Goal: Obtain resource: Download file/media

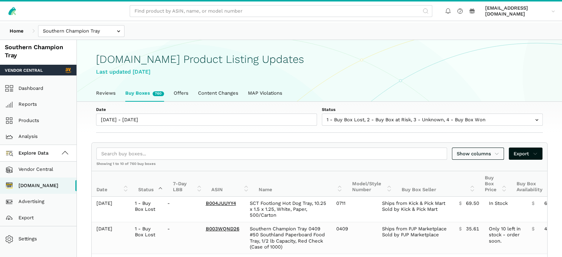
scroll to position [3, 0]
click at [193, 101] on link "Offers" at bounding box center [181, 93] width 24 height 16
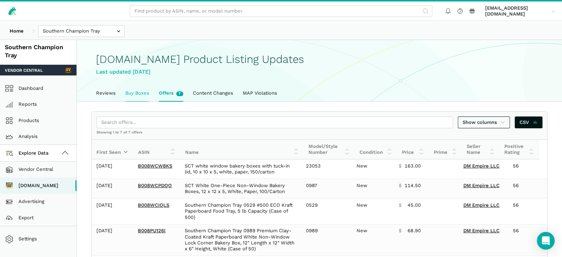
click at [149, 101] on link "Buy Boxes" at bounding box center [137, 93] width 34 height 16
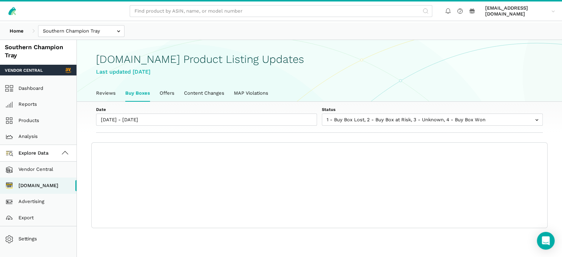
scroll to position [3, 0]
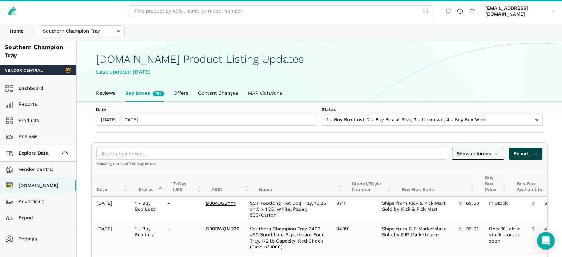
click at [528, 157] on span "Export" at bounding box center [526, 153] width 24 height 7
click at [144, 128] on div at bounding box center [281, 128] width 562 height 257
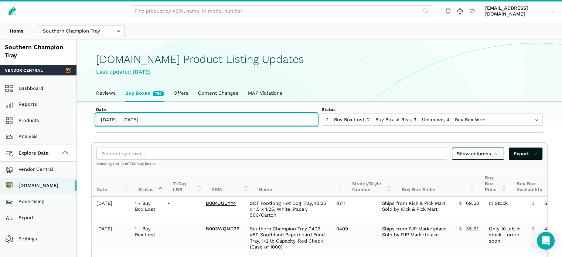
click at [155, 126] on input "[DATE] - [DATE]" at bounding box center [206, 119] width 221 height 12
type input "[DATE]"
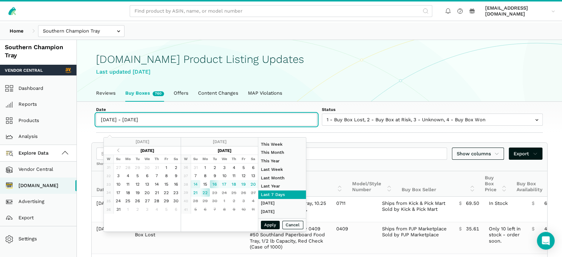
type input "[DATE]"
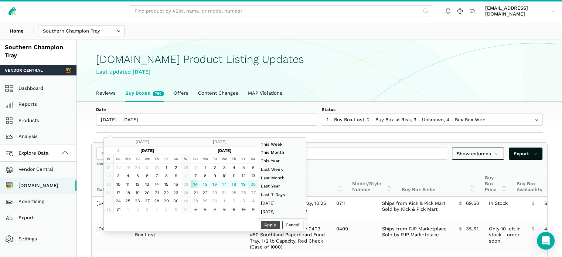
type input "[DATE]"
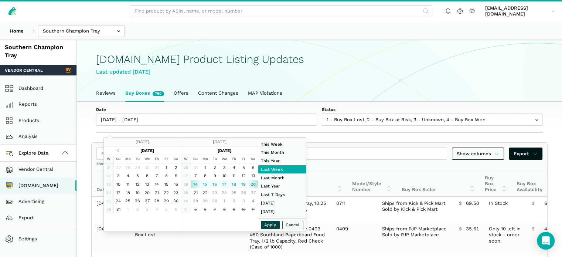
type input "[DATE]"
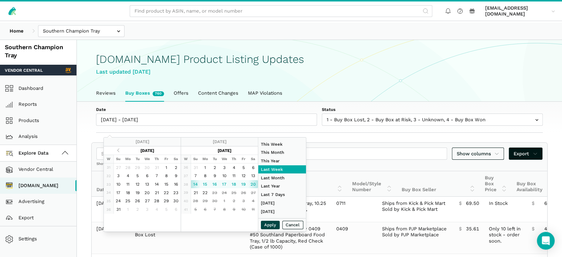
type input "07/31/2025"
type input "09/14/2025"
type input "09/20/2025"
click at [280, 229] on button "Apply" at bounding box center [270, 225] width 19 height 9
type input "09/14/2025 - 09/20/2025"
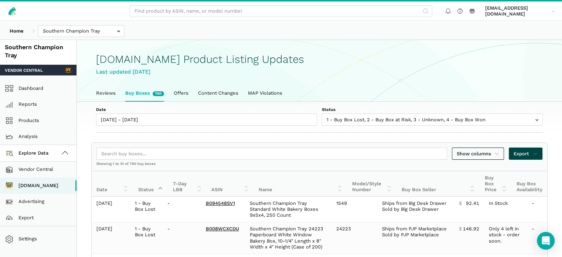
click at [514, 157] on span "Export" at bounding box center [526, 153] width 24 height 7
click at [513, 191] on span "Export as Excel" at bounding box center [507, 190] width 36 height 7
click at [177, 140] on div at bounding box center [281, 128] width 562 height 257
